Goal: Obtain resource: Obtain resource

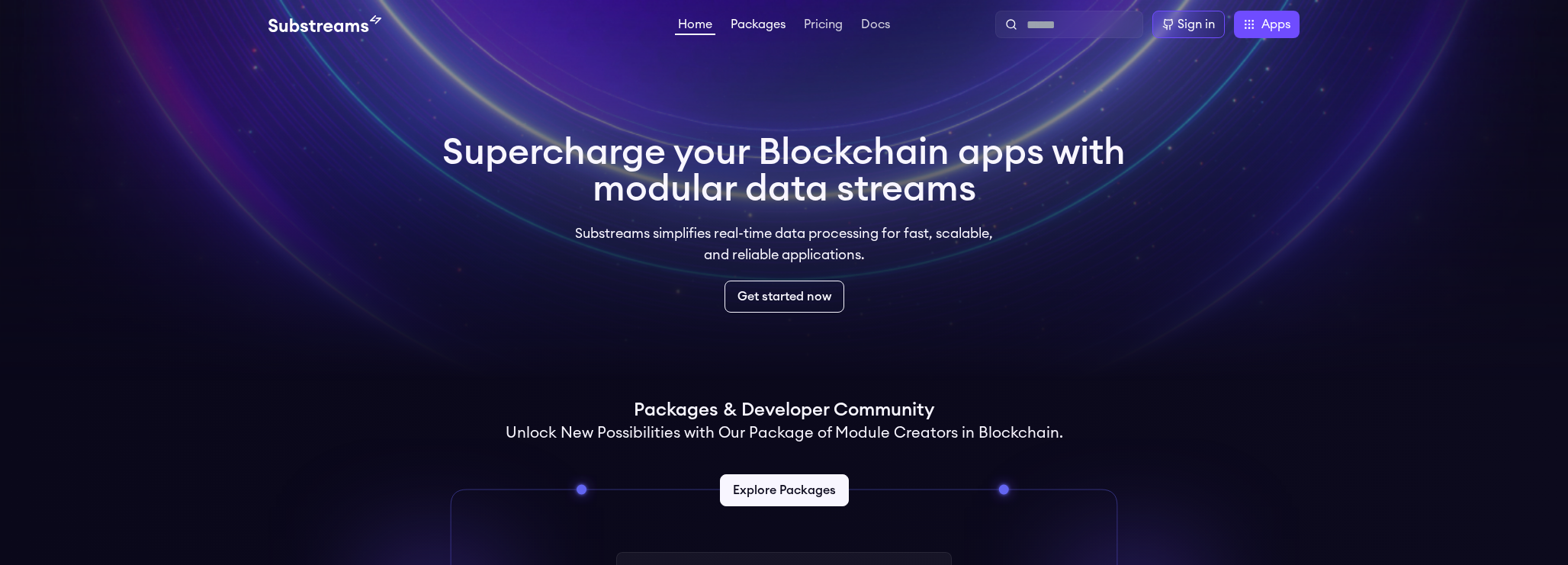
click at [764, 25] on link "Packages" at bounding box center [757, 26] width 61 height 15
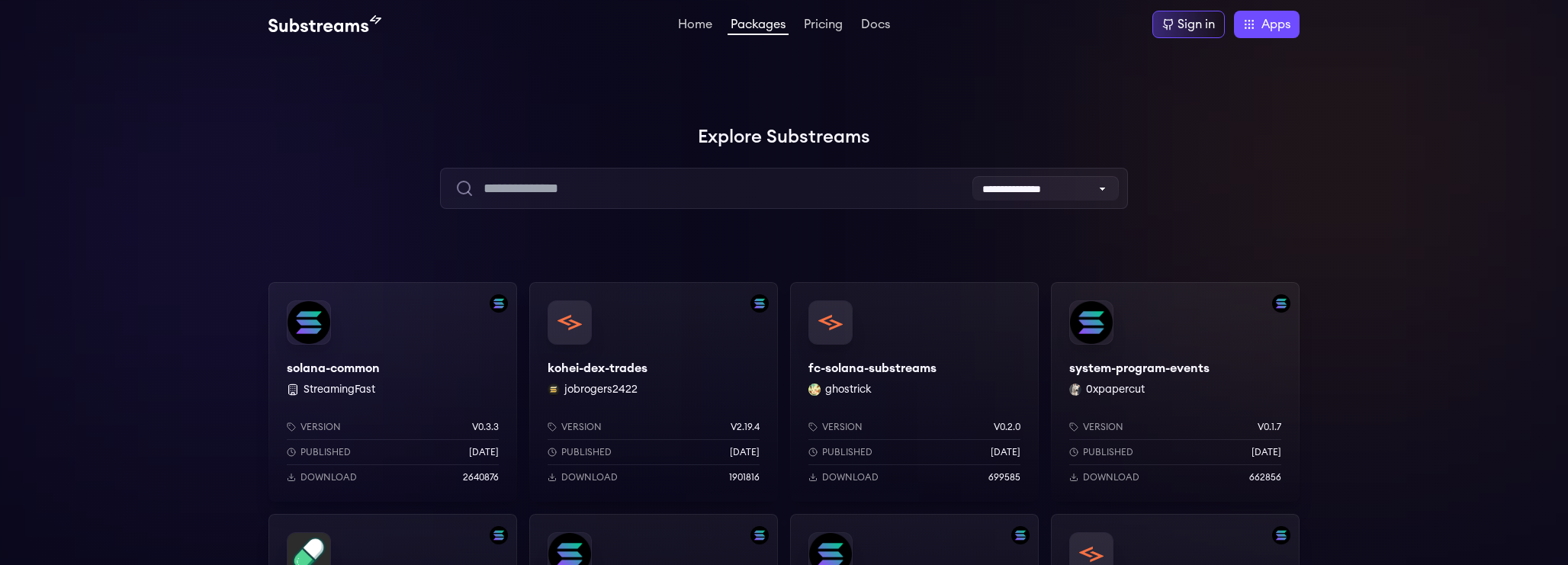
click at [592, 362] on div "kohei-dex-trades jobrogers2422 Version v2.19.4 Published [DATE] Download 1901816" at bounding box center [653, 391] width 249 height 219
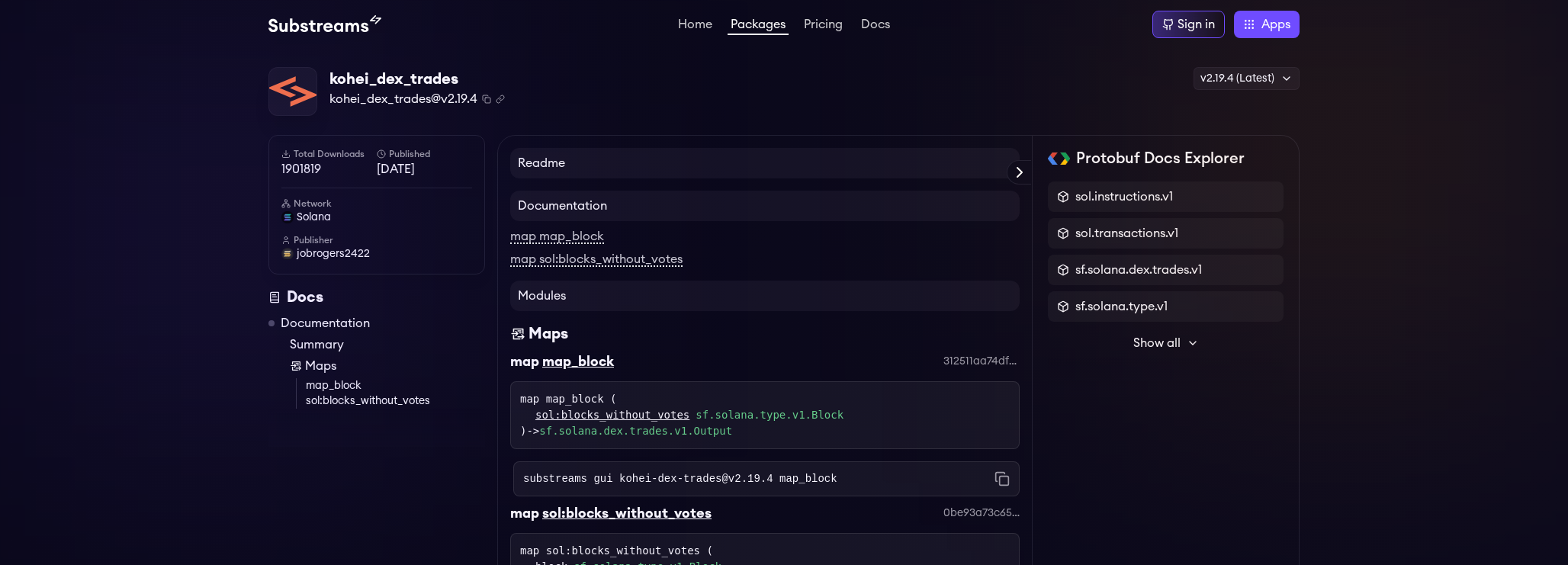
drag, startPoint x: 486, startPoint y: 82, endPoint x: 533, endPoint y: 85, distance: 47.1
click at [533, 85] on div "kohei_dex_trades kohei_dex_trades@v2.19.4 Copied! Copied! v2.19.4 (Latest) v2.1…" at bounding box center [784, 92] width 1031 height 49
drag, startPoint x: 517, startPoint y: 96, endPoint x: 580, endPoint y: 87, distance: 63.6
click at [580, 87] on div "kohei_dex_trades kohei_dex_trades@v2.19.4 Copied! Copied! v2.19.4 (Latest) v2.1…" at bounding box center [784, 92] width 1031 height 49
drag, startPoint x: 387, startPoint y: 91, endPoint x: 549, endPoint y: 96, distance: 162.1
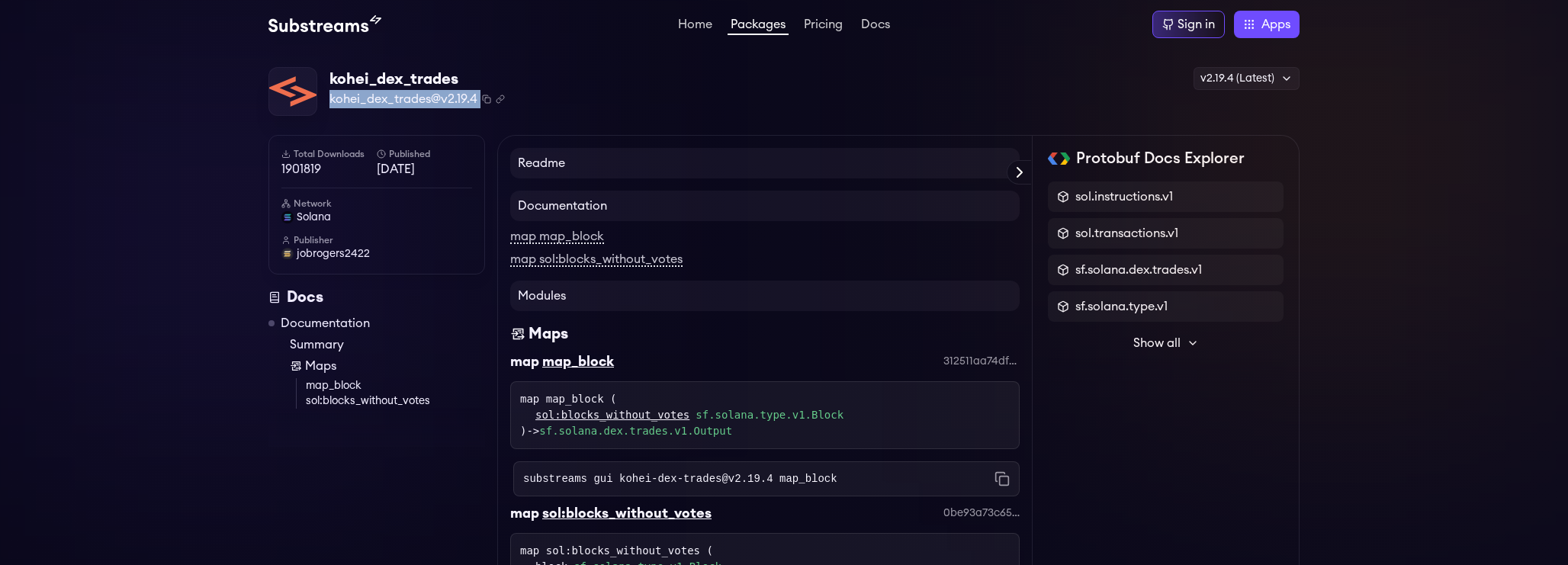
click at [549, 96] on div "kohei_dex_trades kohei_dex_trades@v2.19.4 Copied! Copied! v2.19.4 (Latest) v2.1…" at bounding box center [784, 92] width 1031 height 49
drag, startPoint x: 559, startPoint y: 102, endPoint x: 536, endPoint y: 89, distance: 26.4
click at [536, 89] on div "kohei_dex_trades kohei_dex_trades@v2.19.4 Copied! Copied! v2.19.4 (Latest) v2.1…" at bounding box center [784, 92] width 1031 height 49
